Goal: Information Seeking & Learning: Find specific fact

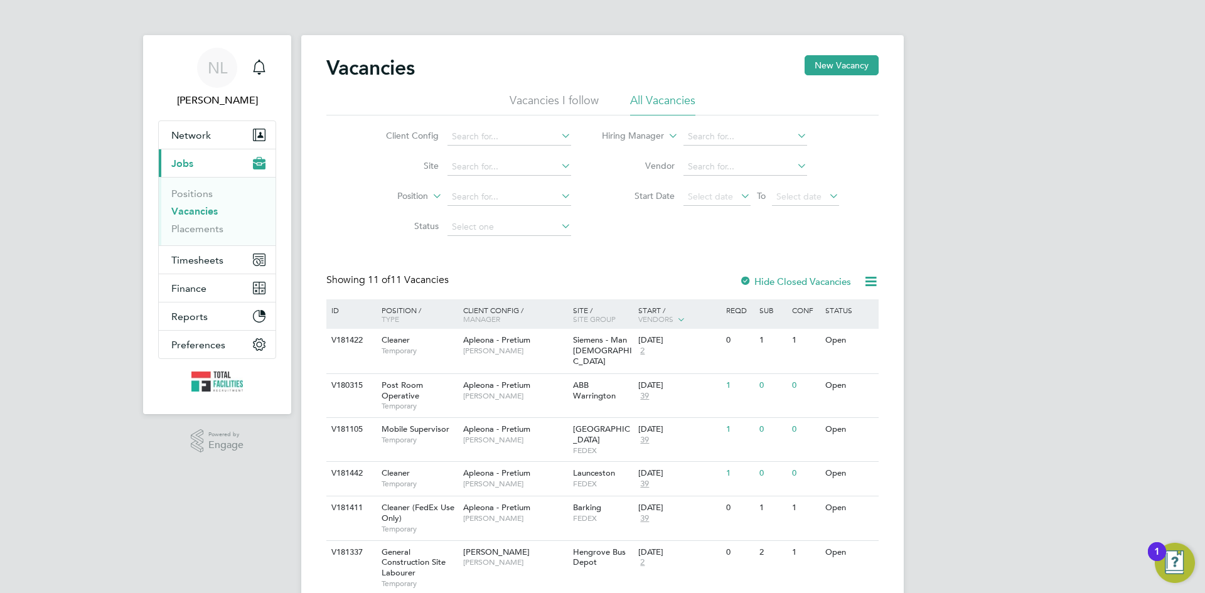
click at [195, 157] on button "Current page: Jobs" at bounding box center [217, 163] width 117 height 28
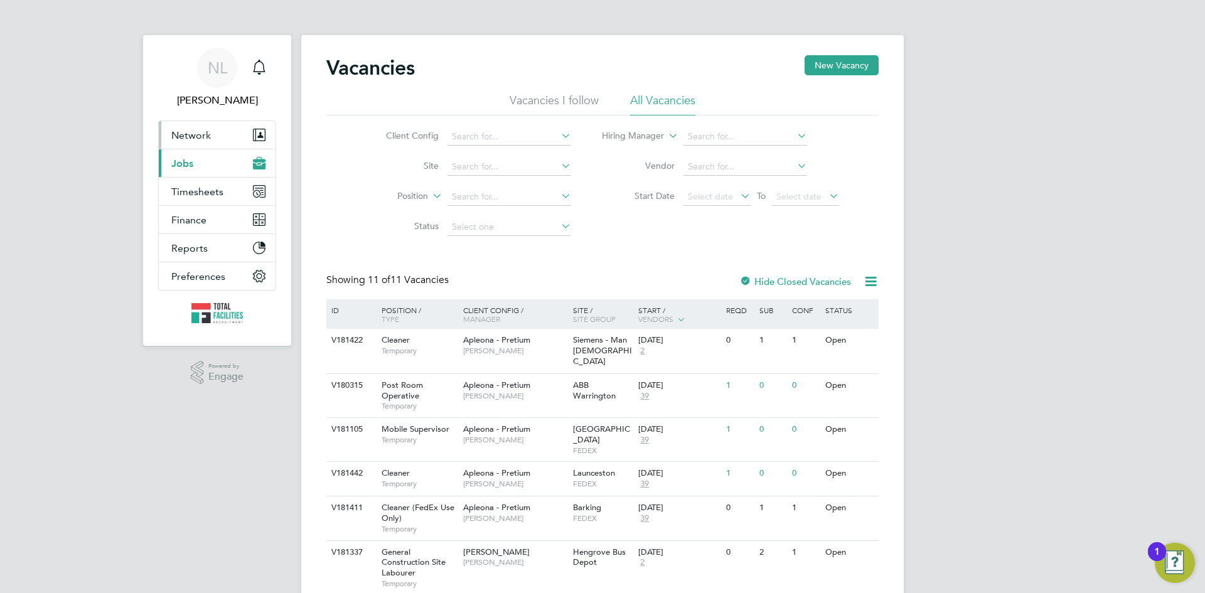
click at [198, 142] on button "Network" at bounding box center [217, 135] width 117 height 28
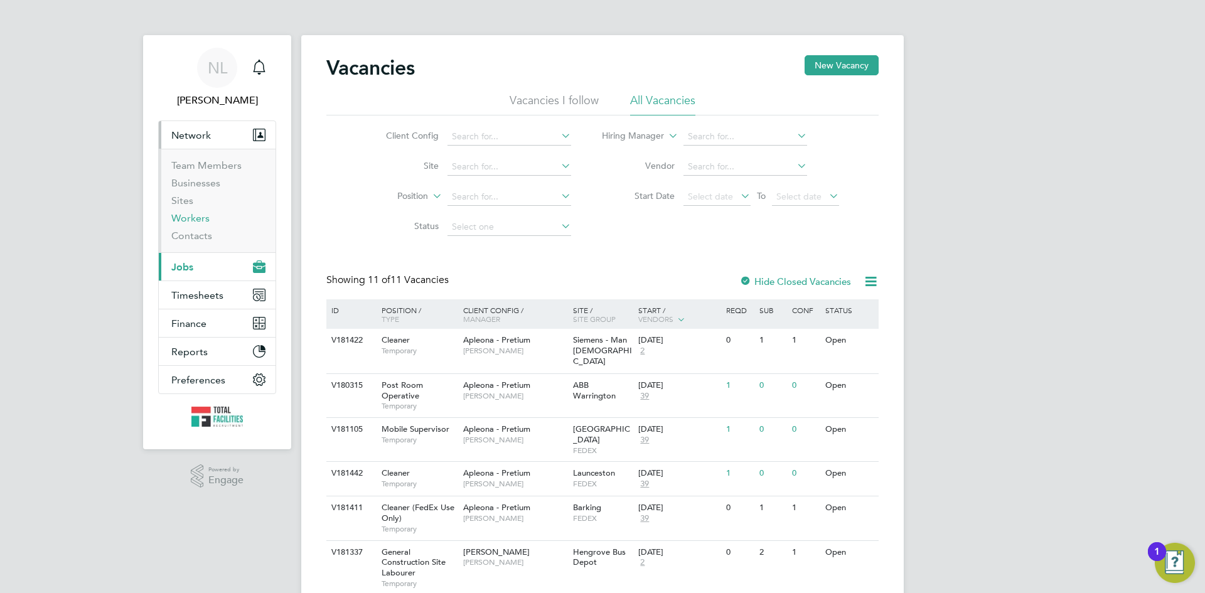
drag, startPoint x: 189, startPoint y: 221, endPoint x: 264, endPoint y: 206, distance: 76.2
click at [190, 220] on link "Workers" at bounding box center [190, 218] width 38 height 12
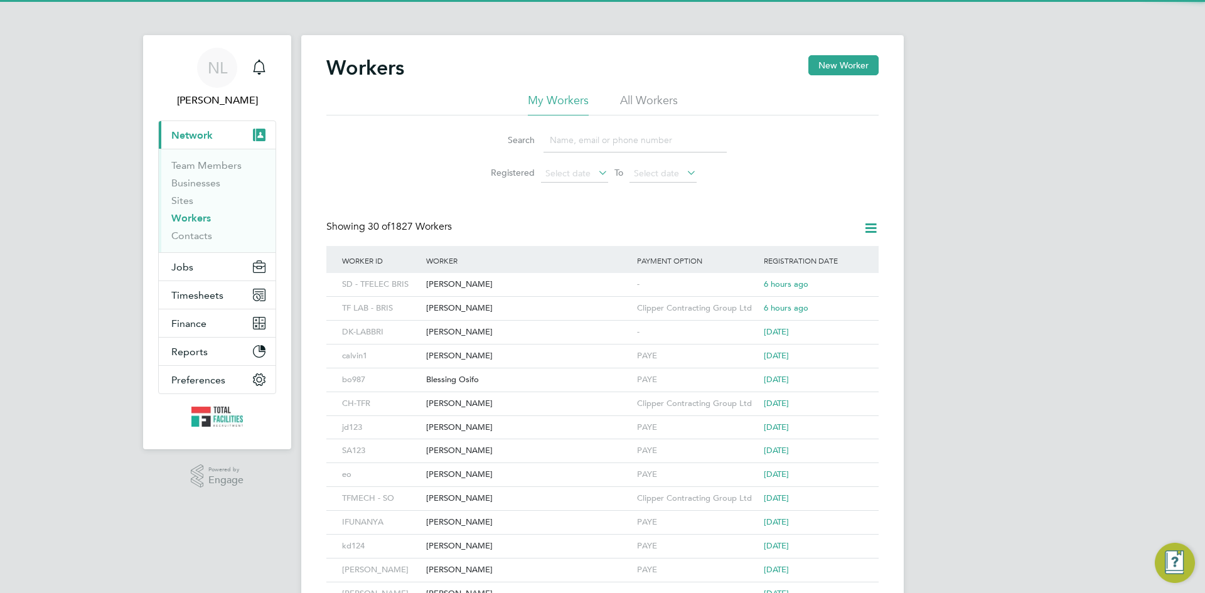
click at [569, 143] on input at bounding box center [634, 140] width 183 height 24
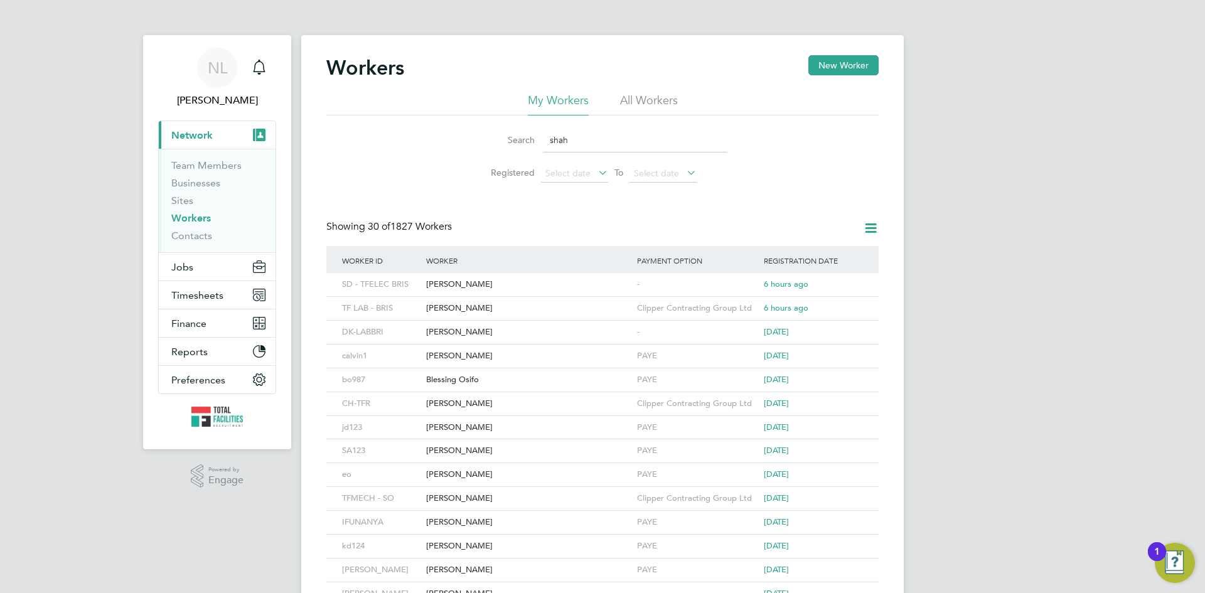
type input "shah"
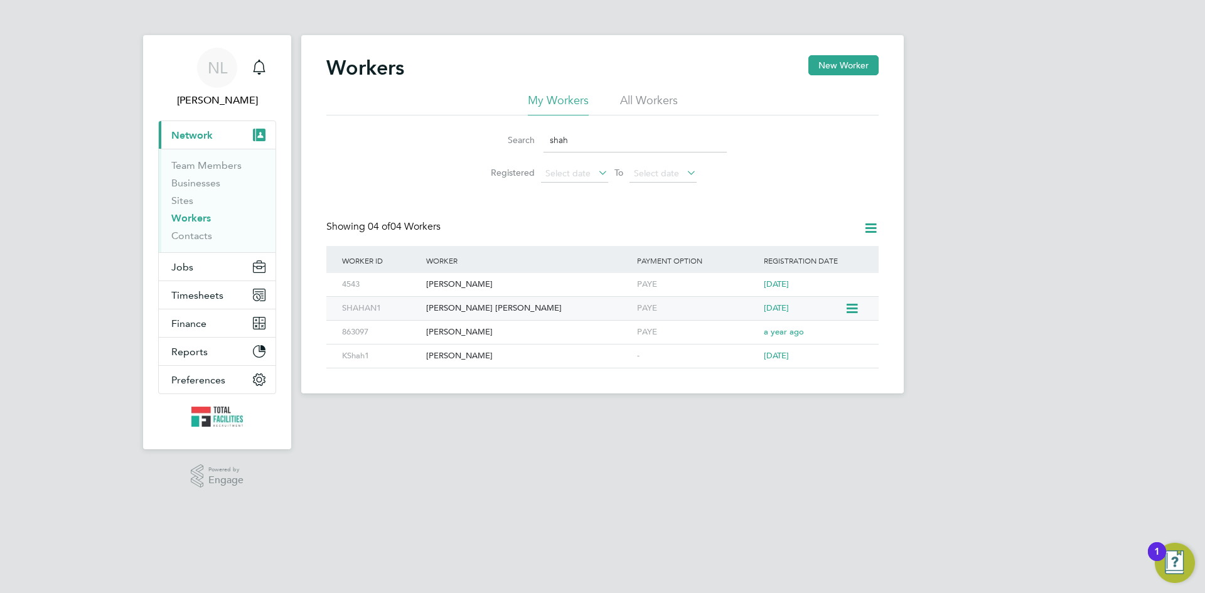
click at [496, 308] on div "Shahan Chillakunnal Rasheed" at bounding box center [528, 308] width 211 height 23
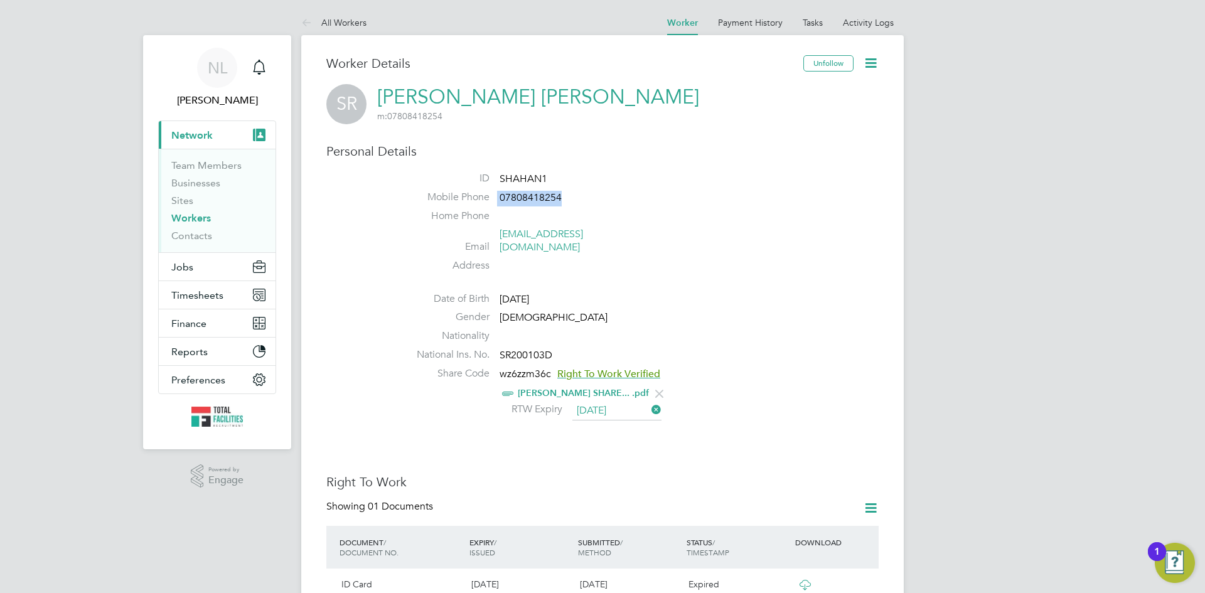
drag, startPoint x: 538, startPoint y: 197, endPoint x: 506, endPoint y: 199, distance: 31.4
click at [494, 198] on li "Mobile Phone 07808418254" at bounding box center [640, 200] width 477 height 19
copy li "07808418254"
click at [659, 259] on li "Address" at bounding box center [640, 268] width 477 height 19
drag, startPoint x: 607, startPoint y: 239, endPoint x: 507, endPoint y: 237, distance: 99.8
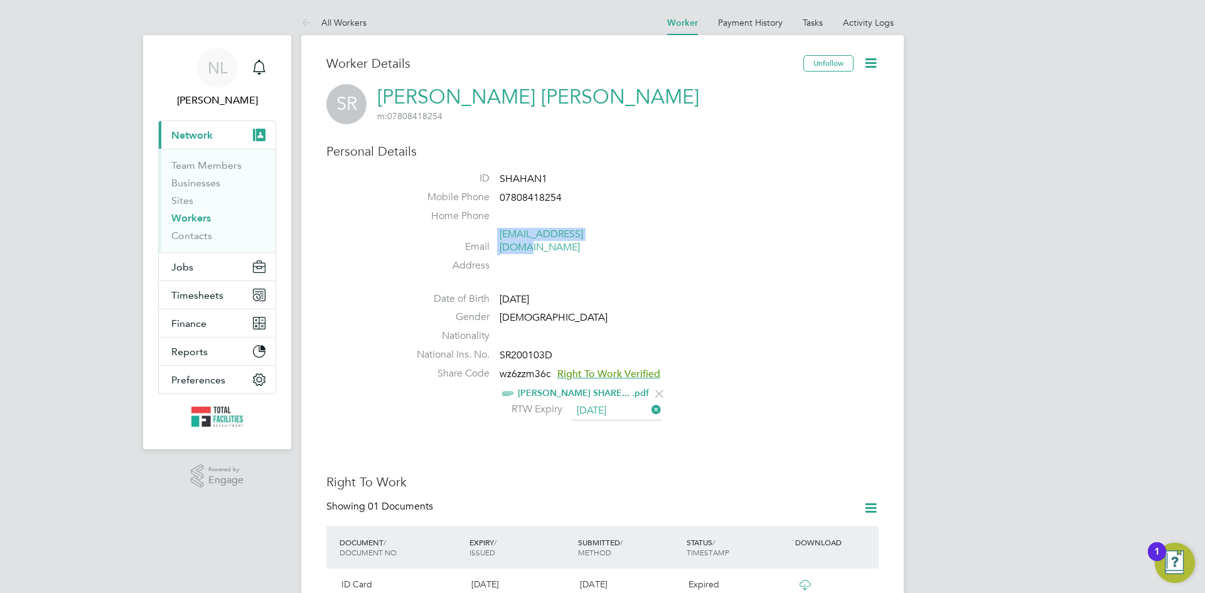
click at [486, 238] on li "Email crshahan03@gmail.com" at bounding box center [640, 243] width 477 height 31
copy li "crshahan03@gmail.com"
click at [730, 259] on li "Address" at bounding box center [640, 268] width 477 height 19
drag, startPoint x: 557, startPoint y: 346, endPoint x: 506, endPoint y: 346, distance: 50.8
click at [498, 348] on li "National Ins. No. SR200103D" at bounding box center [640, 357] width 477 height 19
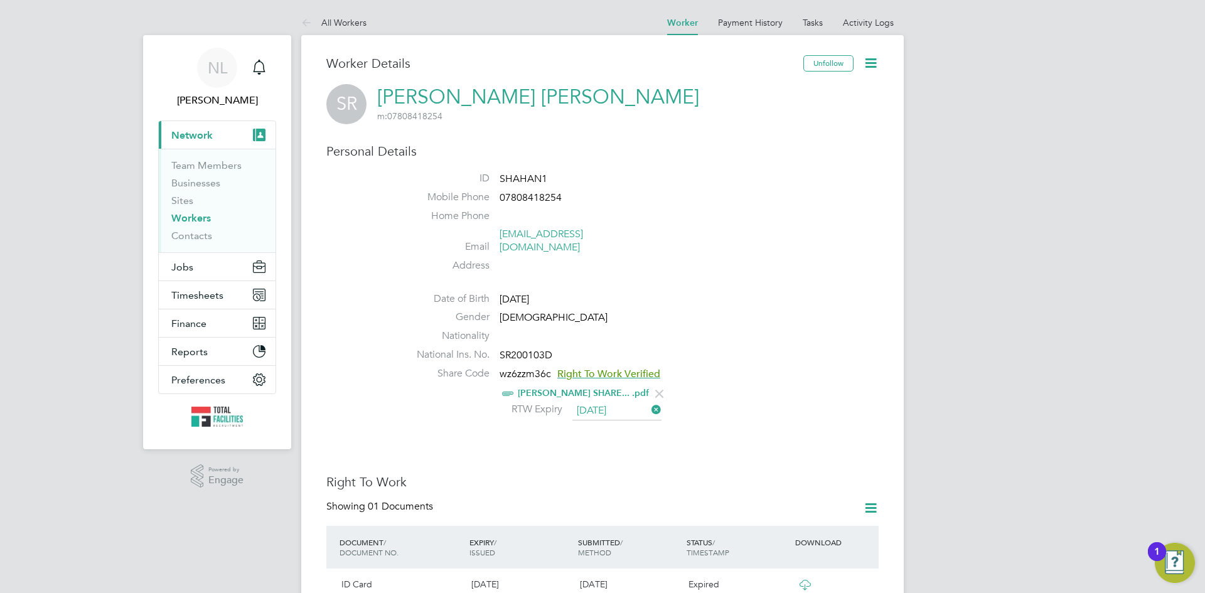
click at [716, 239] on li "Email crshahan03@gmail.com" at bounding box center [640, 243] width 477 height 31
drag, startPoint x: 556, startPoint y: 343, endPoint x: 495, endPoint y: 343, distance: 60.9
click at [495, 348] on li "National Ins. No. SR200103D" at bounding box center [640, 357] width 477 height 19
copy li "SR200103D"
drag, startPoint x: 548, startPoint y: 239, endPoint x: 493, endPoint y: 240, distance: 55.9
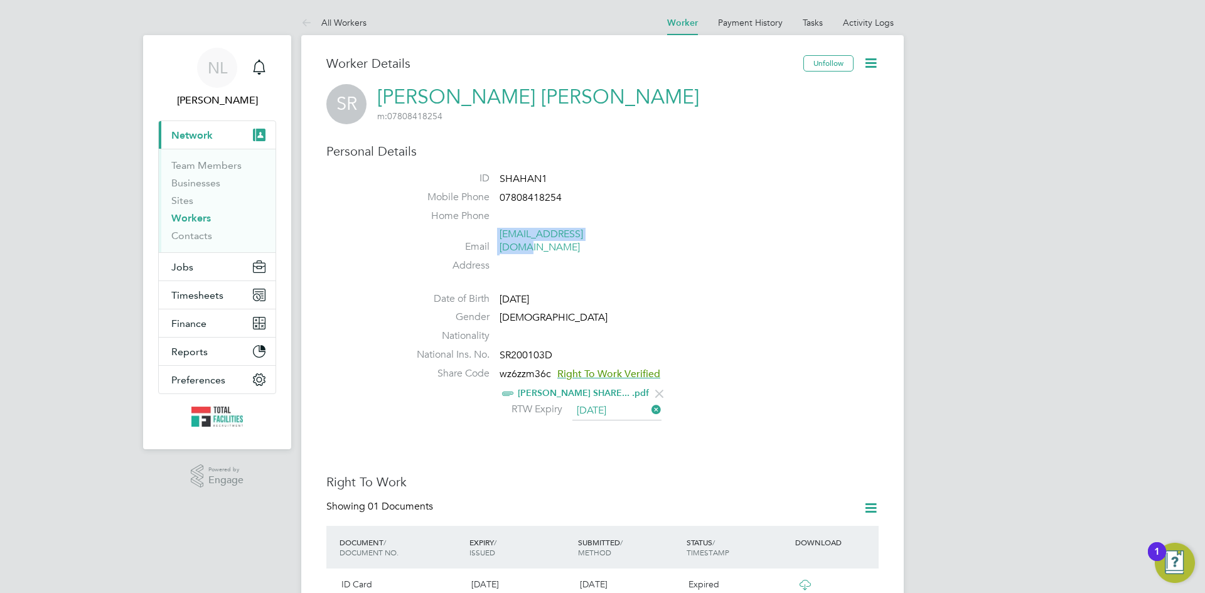
click at [493, 240] on li "Email crshahan03@gmail.com" at bounding box center [640, 243] width 477 height 31
copy li "crshahan03@gmail.com"
drag, startPoint x: 692, startPoint y: 242, endPoint x: 516, endPoint y: 209, distance: 179.3
click at [664, 233] on li "Email crshahan03@gmail.com" at bounding box center [640, 243] width 477 height 31
drag, startPoint x: 555, startPoint y: 198, endPoint x: 507, endPoint y: 199, distance: 48.3
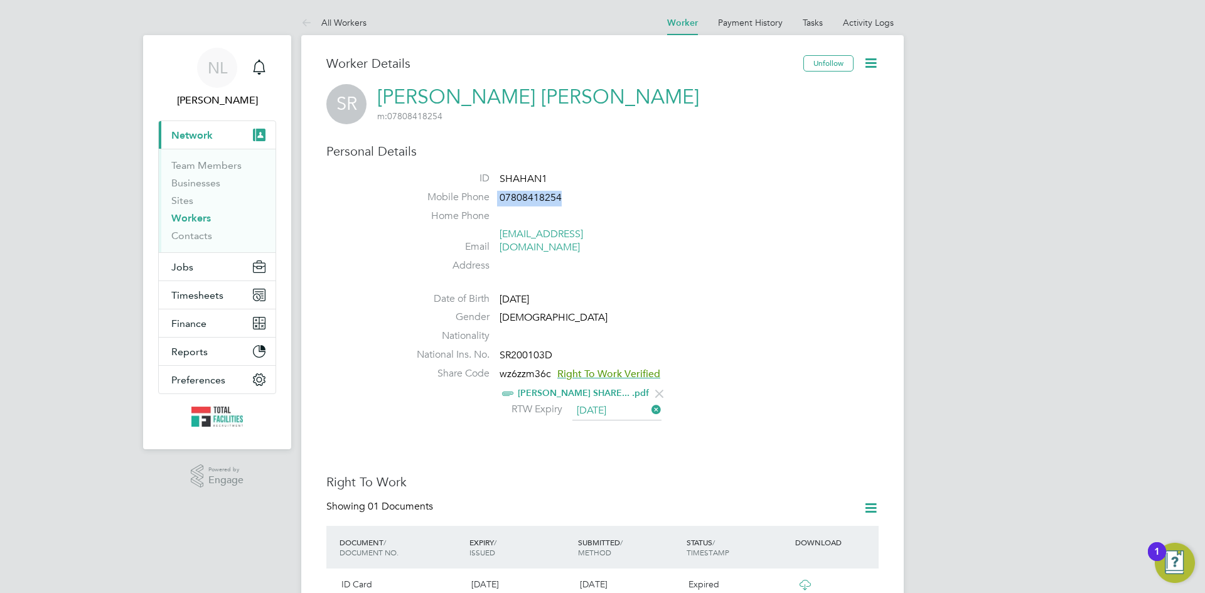
click at [496, 198] on li "Mobile Phone 07808418254" at bounding box center [640, 200] width 477 height 19
click at [672, 274] on ul "ID SHAHAN1 Mobile Phone 07808418254 Home Phone Email crshahan03@gmail.com Addre…" at bounding box center [640, 298] width 477 height 252
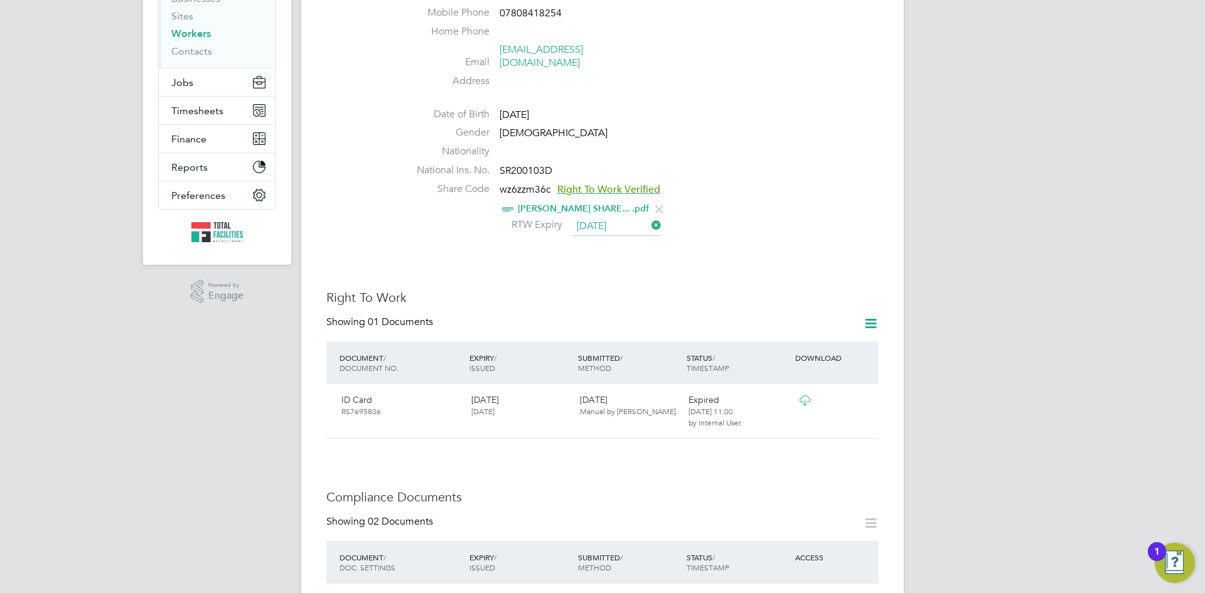
scroll to position [376, 0]
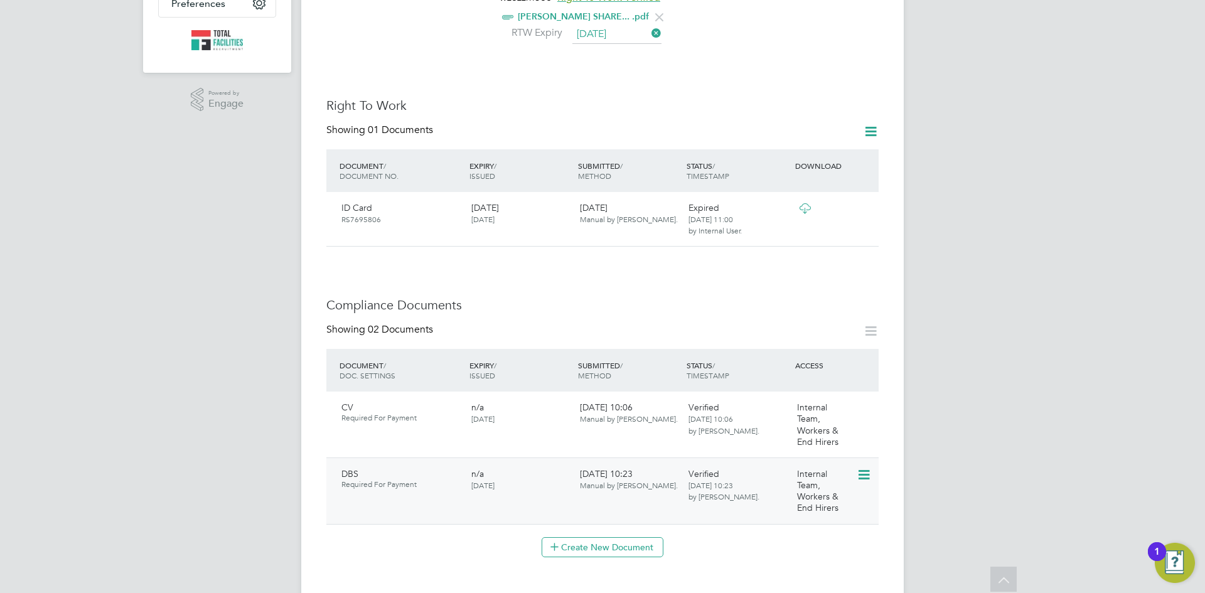
click at [867, 467] on icon at bounding box center [863, 474] width 13 height 15
click at [812, 506] on li "Download Document" at bounding box center [819, 510] width 100 height 18
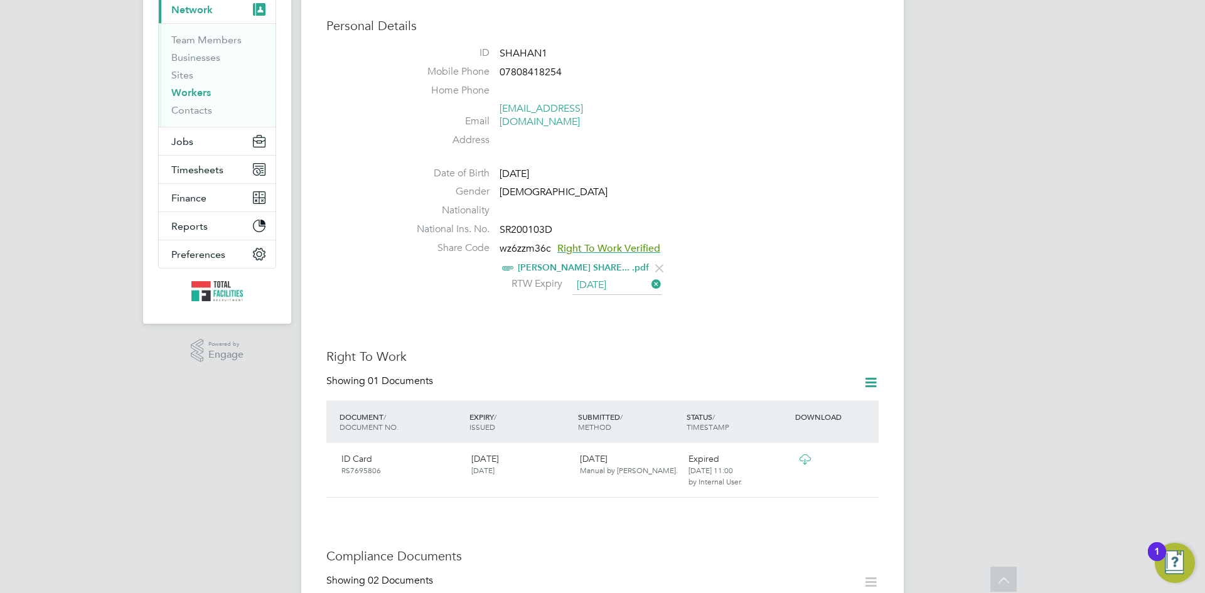
scroll to position [121, 0]
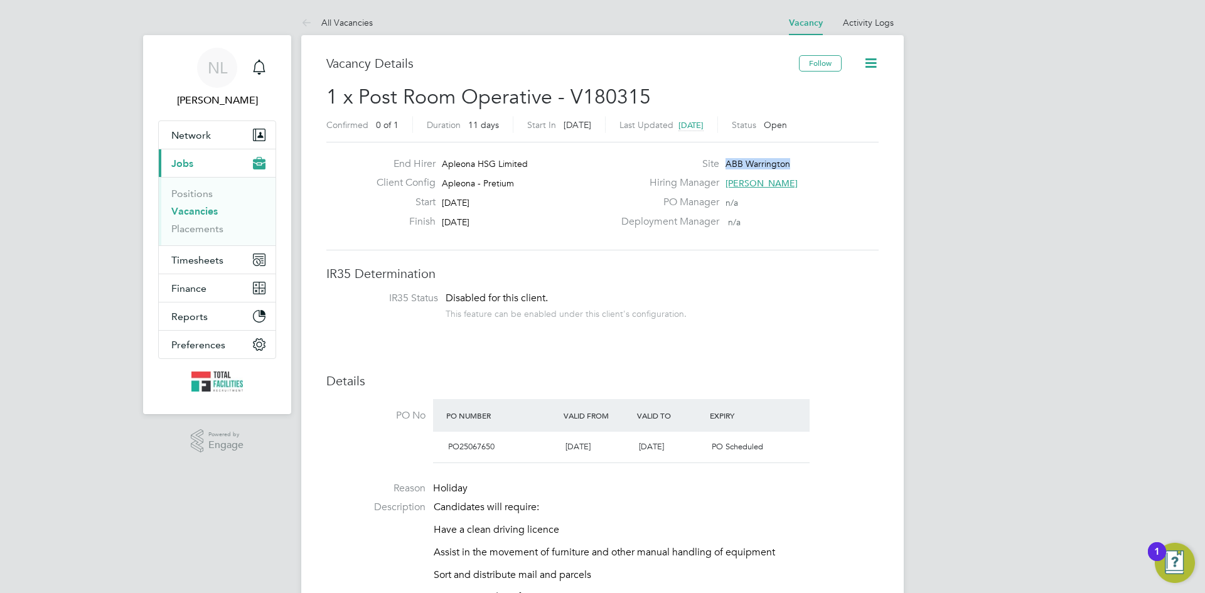
drag, startPoint x: 812, startPoint y: 167, endPoint x: 722, endPoint y: 161, distance: 89.9
click at [722, 161] on div "Site ABB Warrington" at bounding box center [749, 166] width 270 height 19
copy span "ABB Warrington"
click at [699, 306] on li "IR35 Status Disabled for this client. This feature can be enabled under this cl…" at bounding box center [602, 307] width 527 height 31
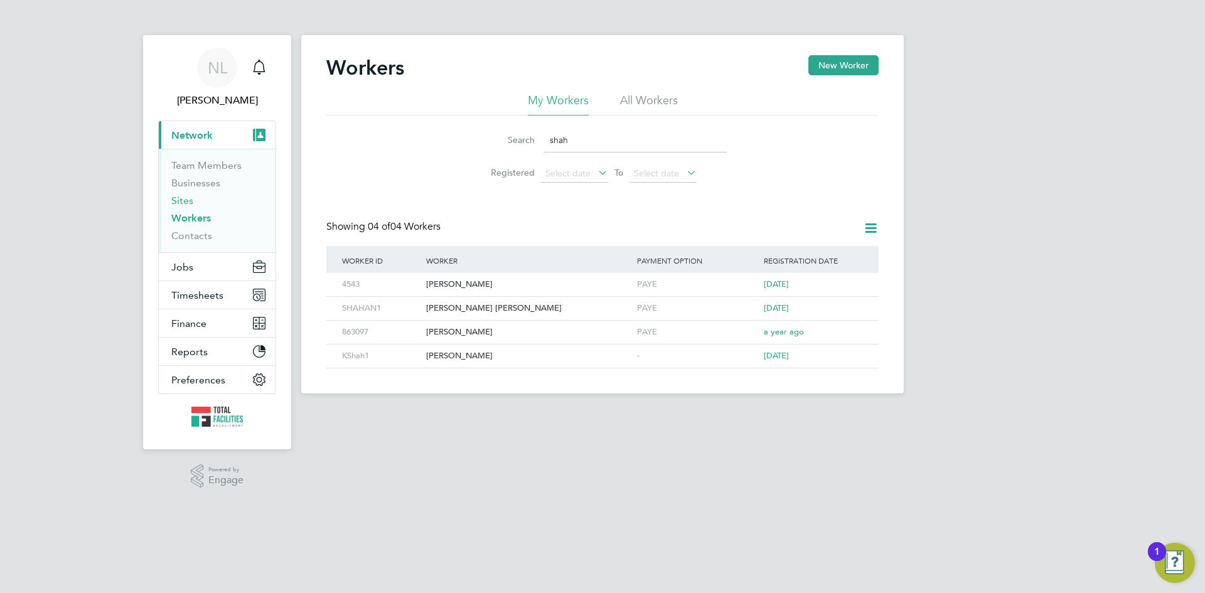
click at [187, 200] on link "Sites" at bounding box center [182, 201] width 22 height 12
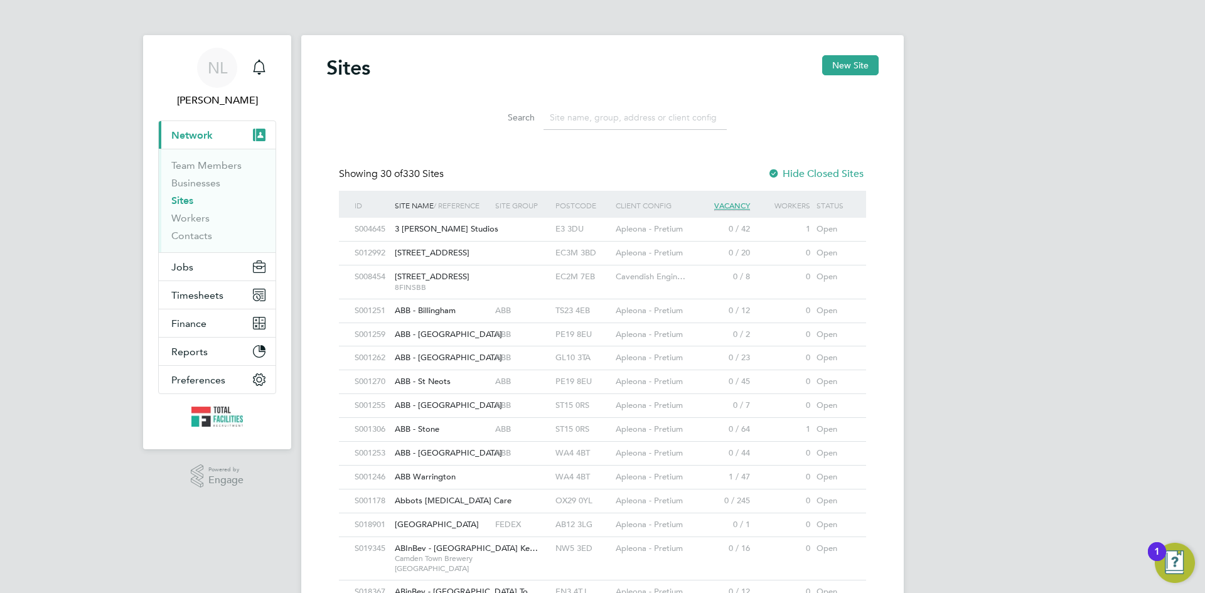
click at [570, 120] on input at bounding box center [634, 117] width 183 height 24
paste input "ABB Warrington"
type input "ABB Warrington"
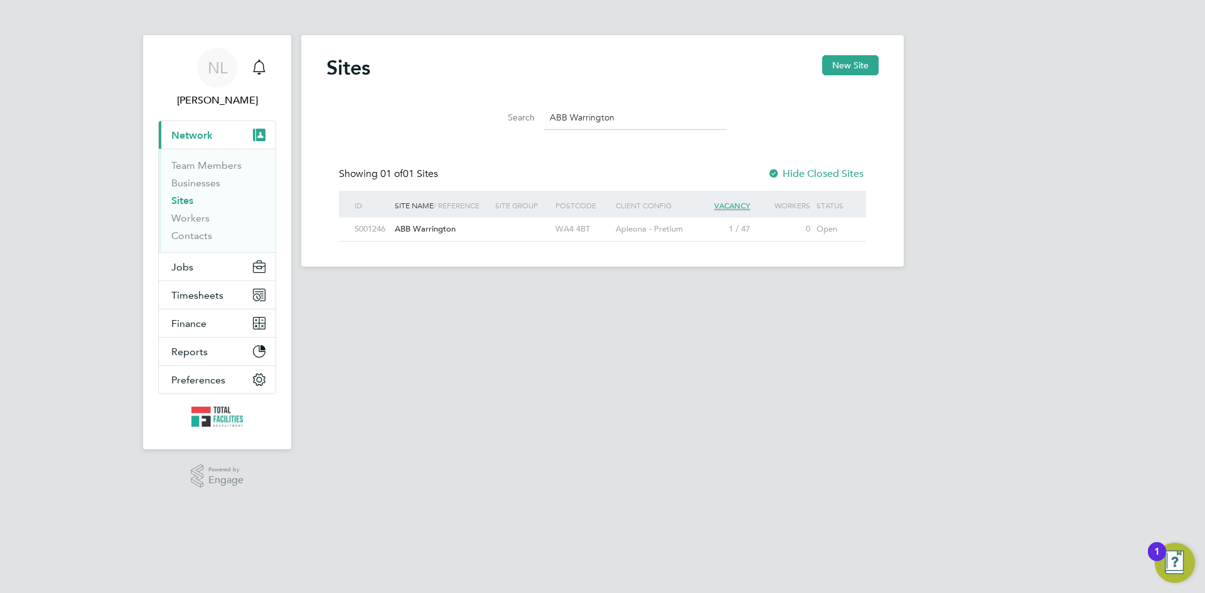
click at [526, 231] on div at bounding box center [522, 229] width 60 height 23
click at [204, 265] on button "Jobs" at bounding box center [217, 267] width 117 height 28
click at [638, 130] on input "ABB Warrington" at bounding box center [634, 117] width 183 height 24
drag, startPoint x: 624, startPoint y: 116, endPoint x: 531, endPoint y: 119, distance: 92.9
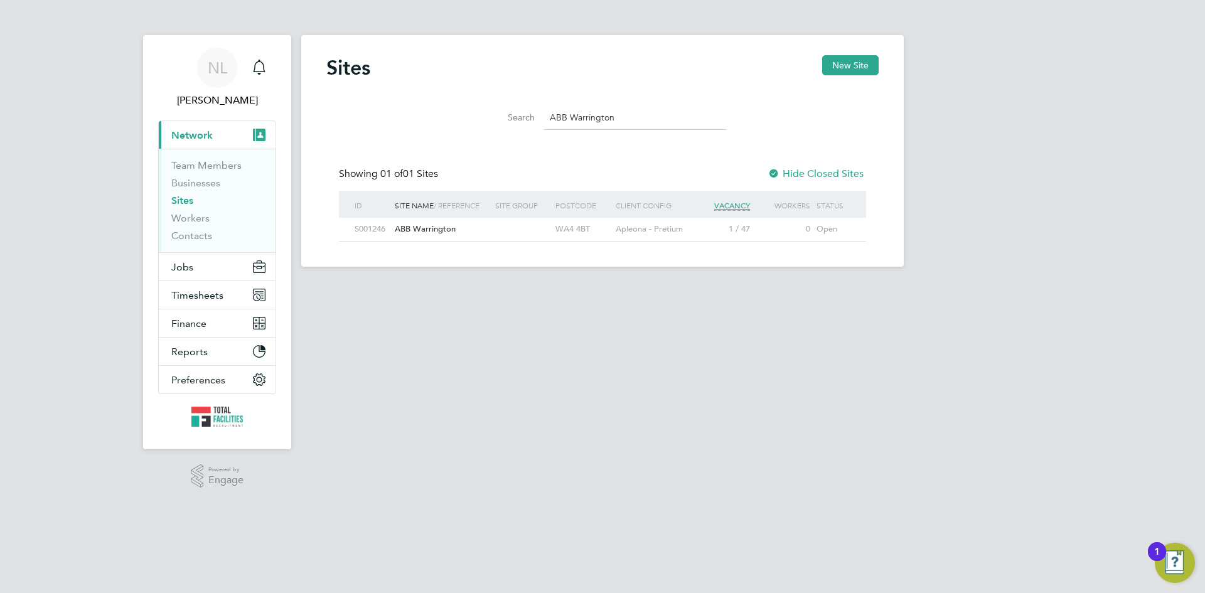
click at [531, 119] on div "Search ABB Warrington" at bounding box center [602, 117] width 248 height 24
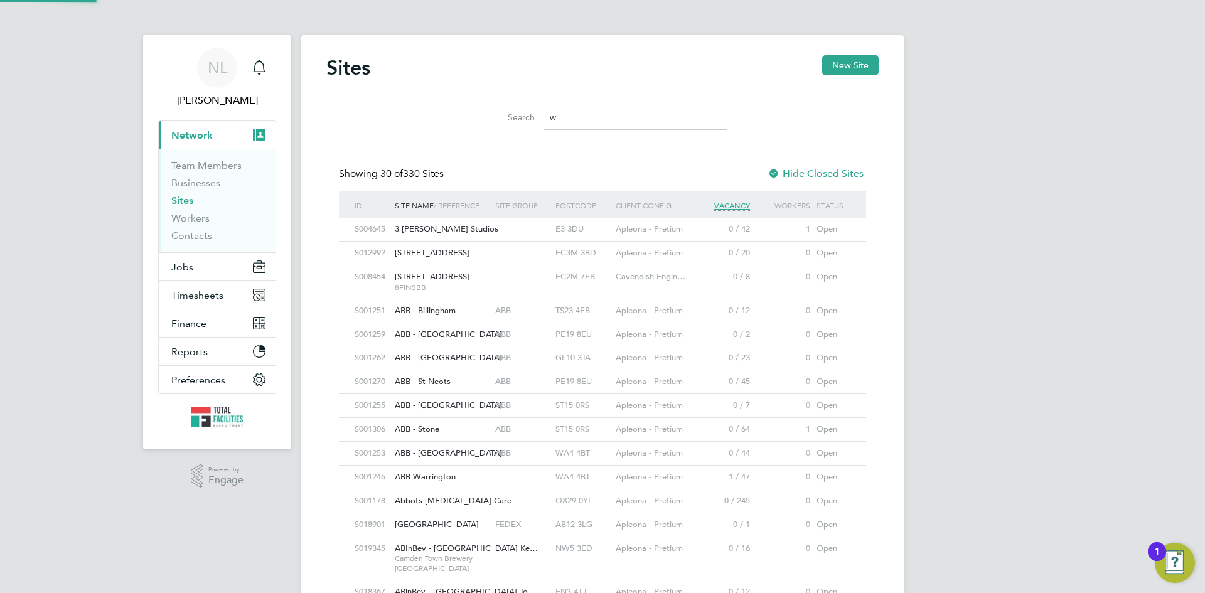
scroll to position [0, 0]
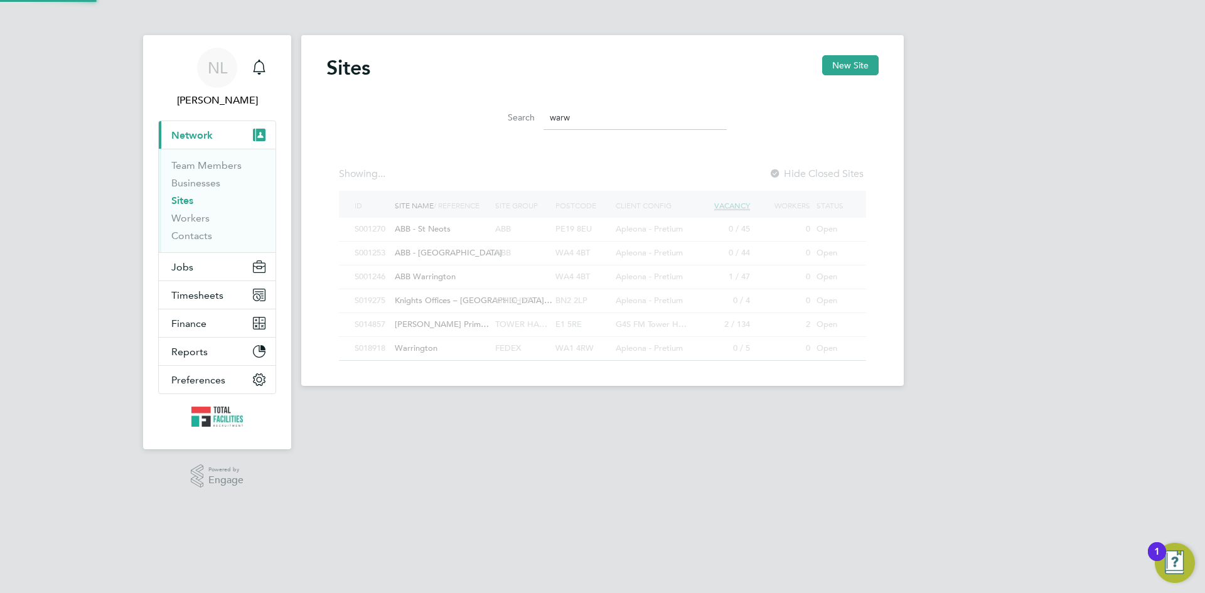
type input "warwi"
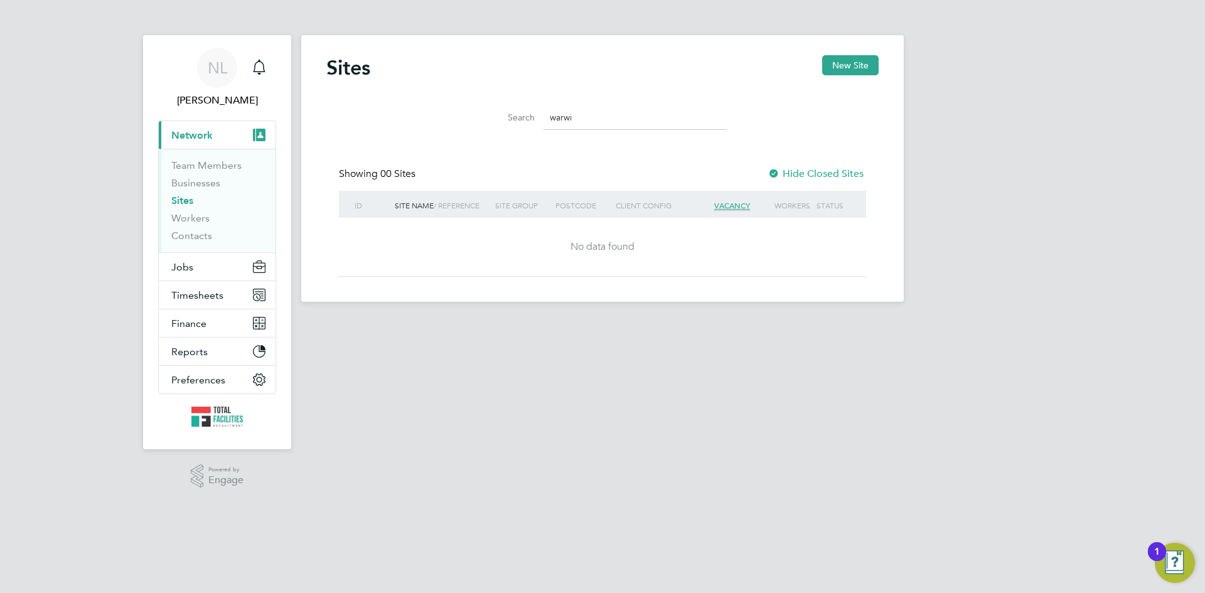
drag, startPoint x: 521, startPoint y: 127, endPoint x: 499, endPoint y: 139, distance: 25.3
click at [516, 127] on div "Search warwi" at bounding box center [602, 117] width 248 height 24
